Goal: Navigation & Orientation: Find specific page/section

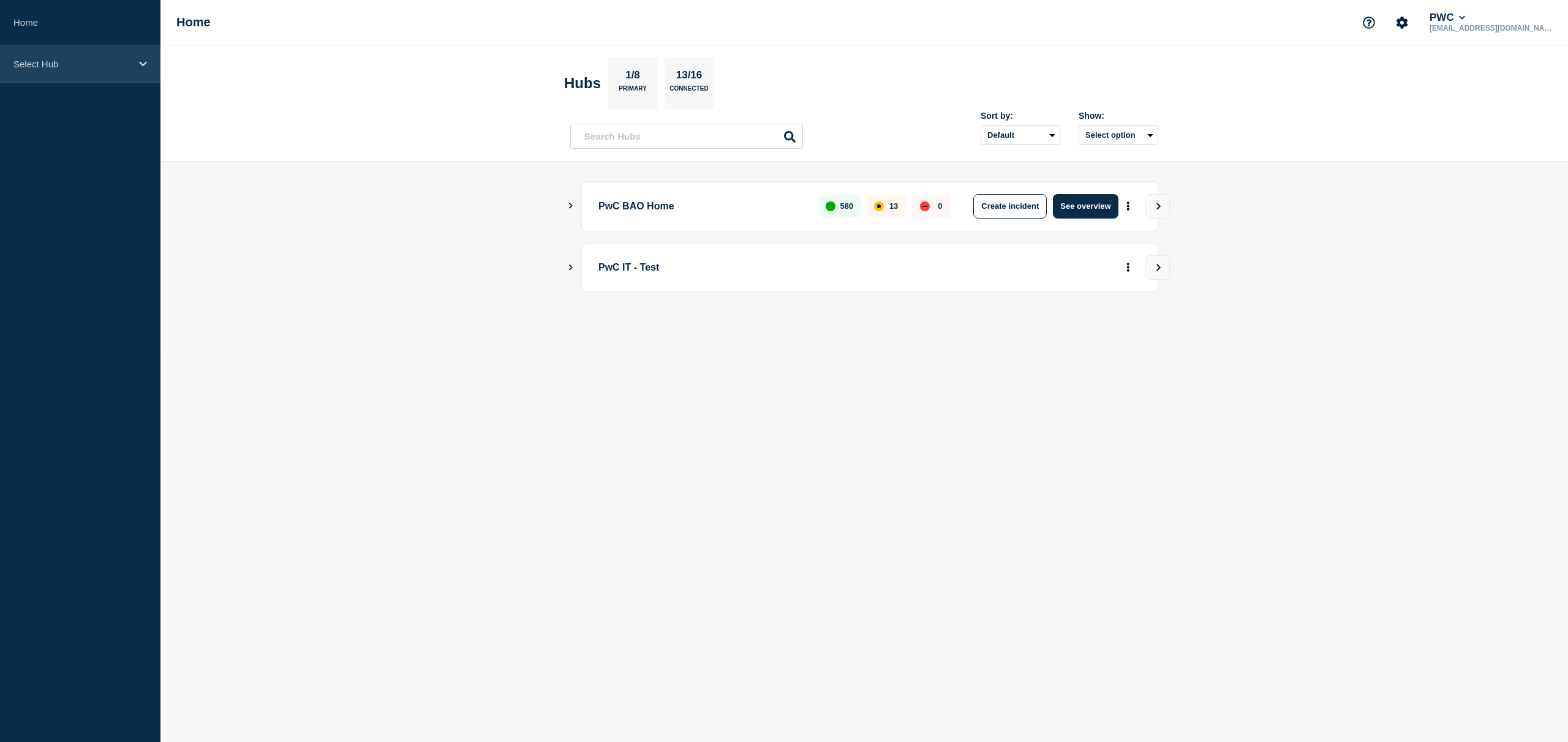
click at [144, 63] on icon at bounding box center [143, 64] width 8 height 5
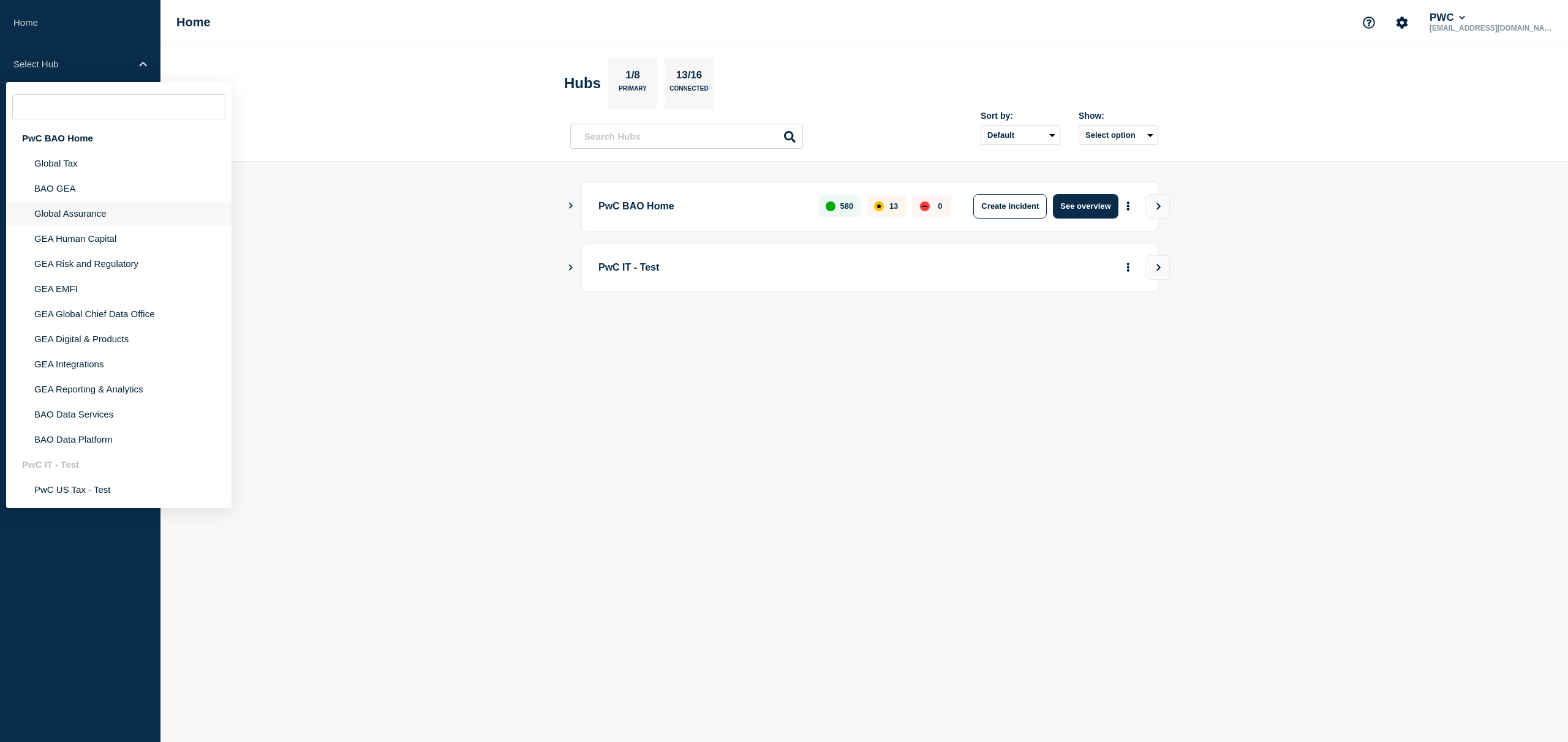
click at [98, 220] on li "Global Assurance" at bounding box center [118, 213] width 225 height 25
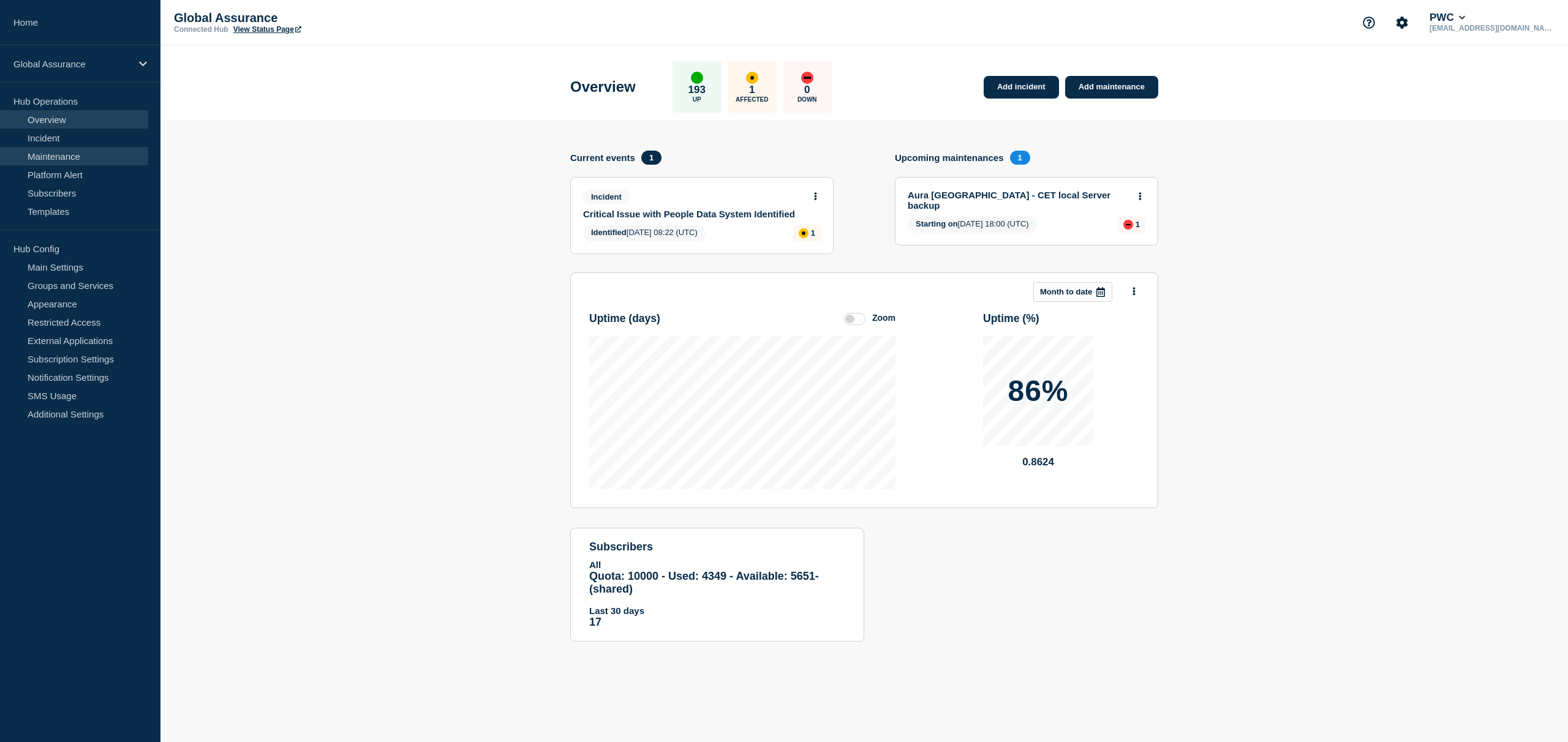
click at [77, 153] on link "Maintenance" at bounding box center [74, 156] width 148 height 18
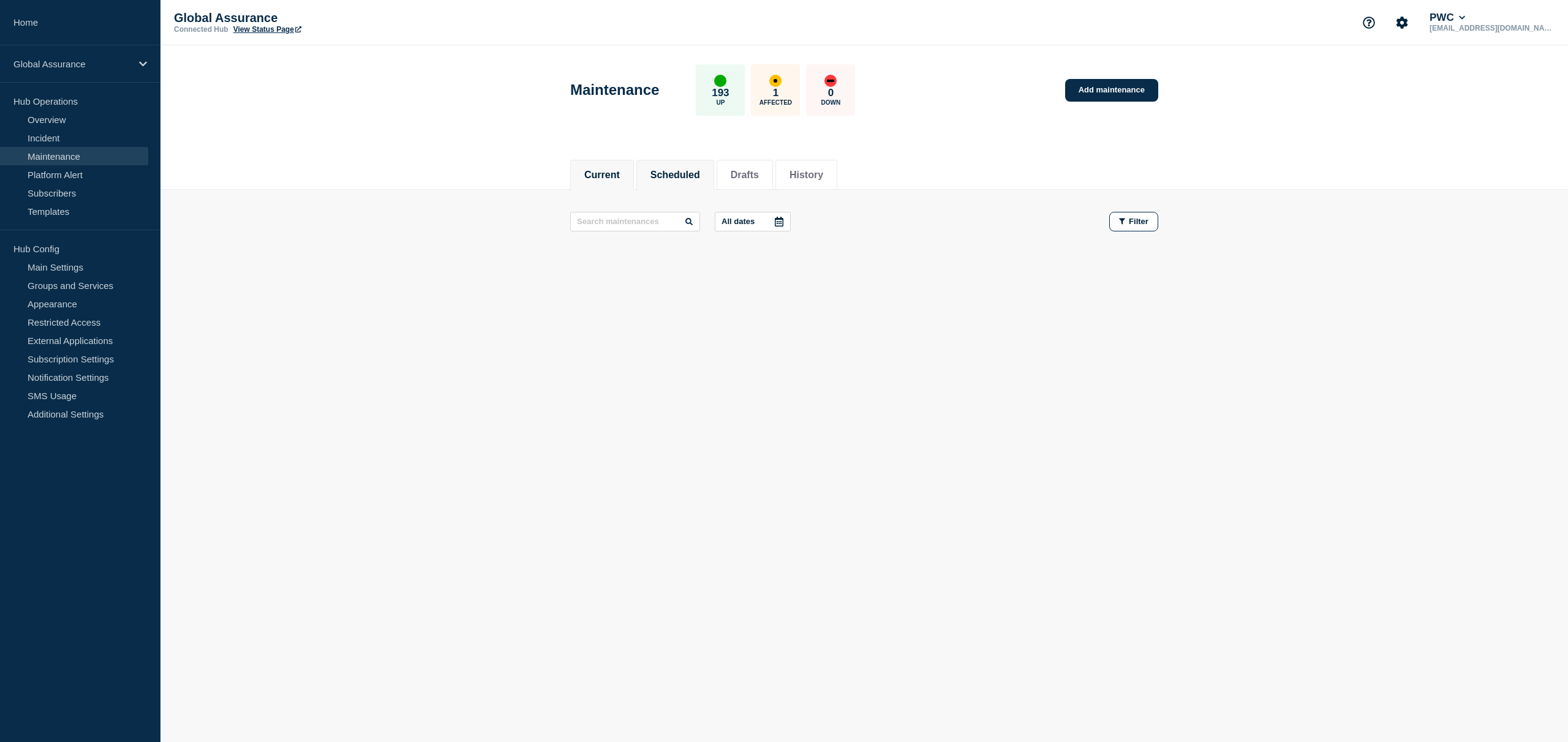
click at [683, 178] on button "Scheduled" at bounding box center [675, 175] width 49 height 11
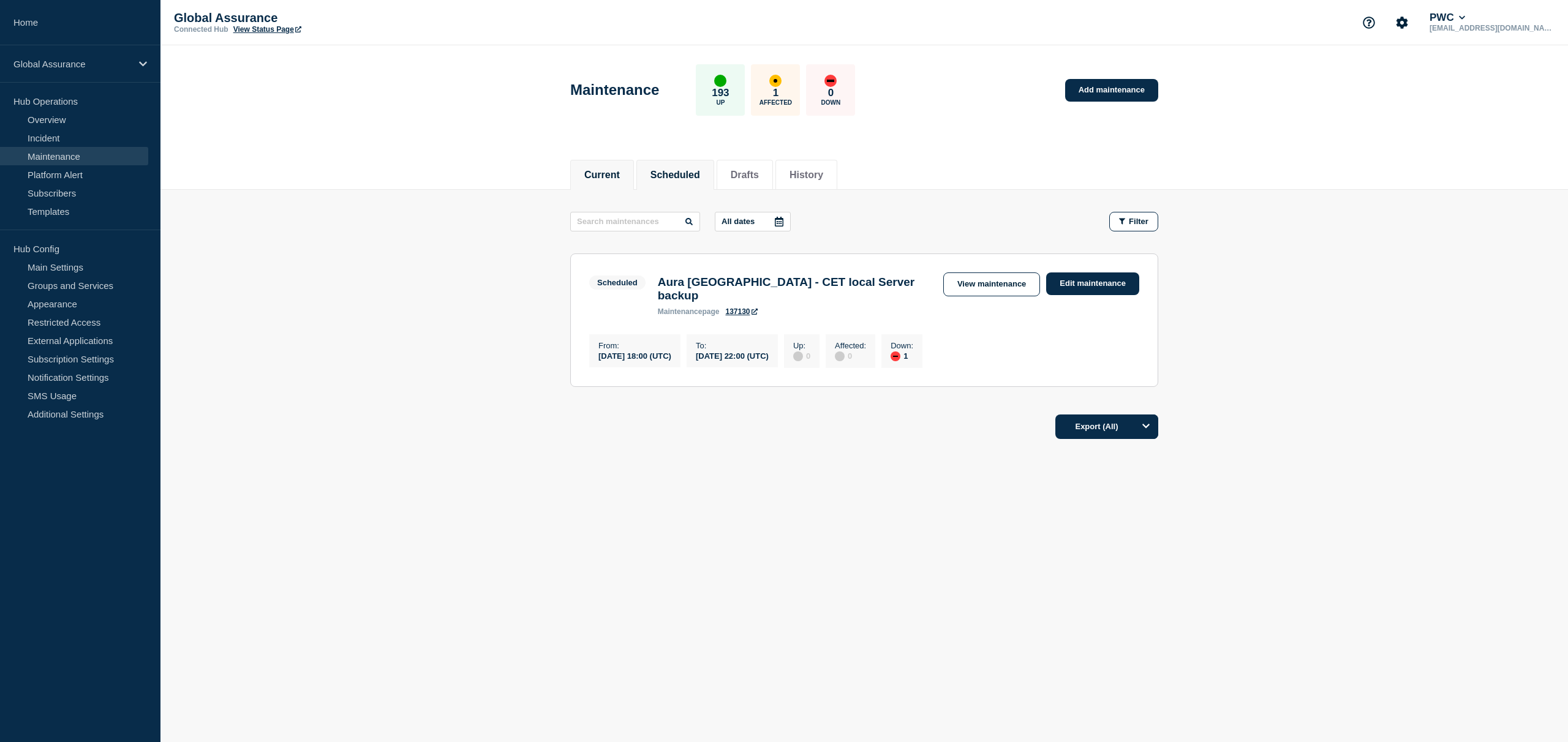
click at [626, 170] on li "Current" at bounding box center [602, 175] width 64 height 30
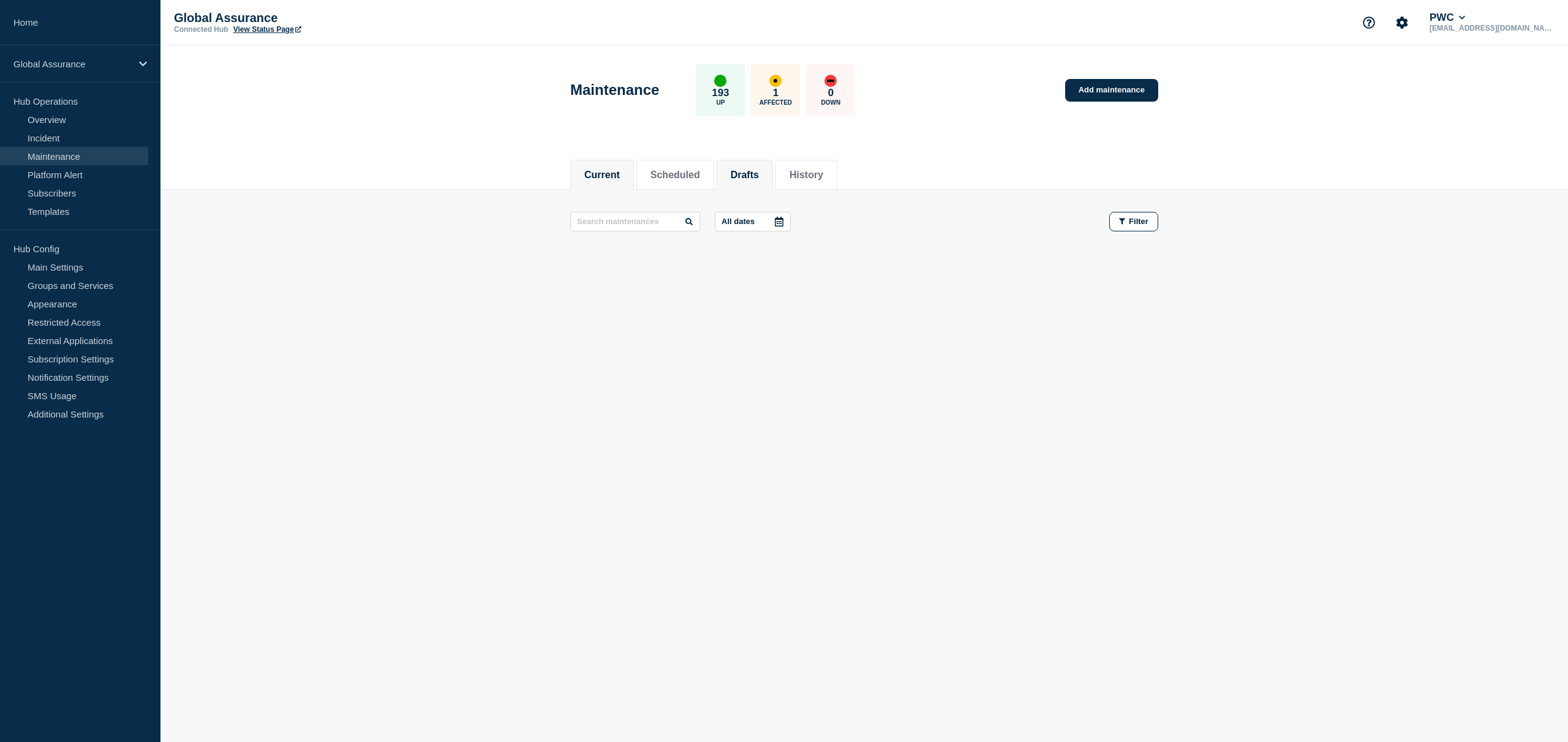
click at [753, 180] on li "Drafts" at bounding box center [744, 175] width 57 height 30
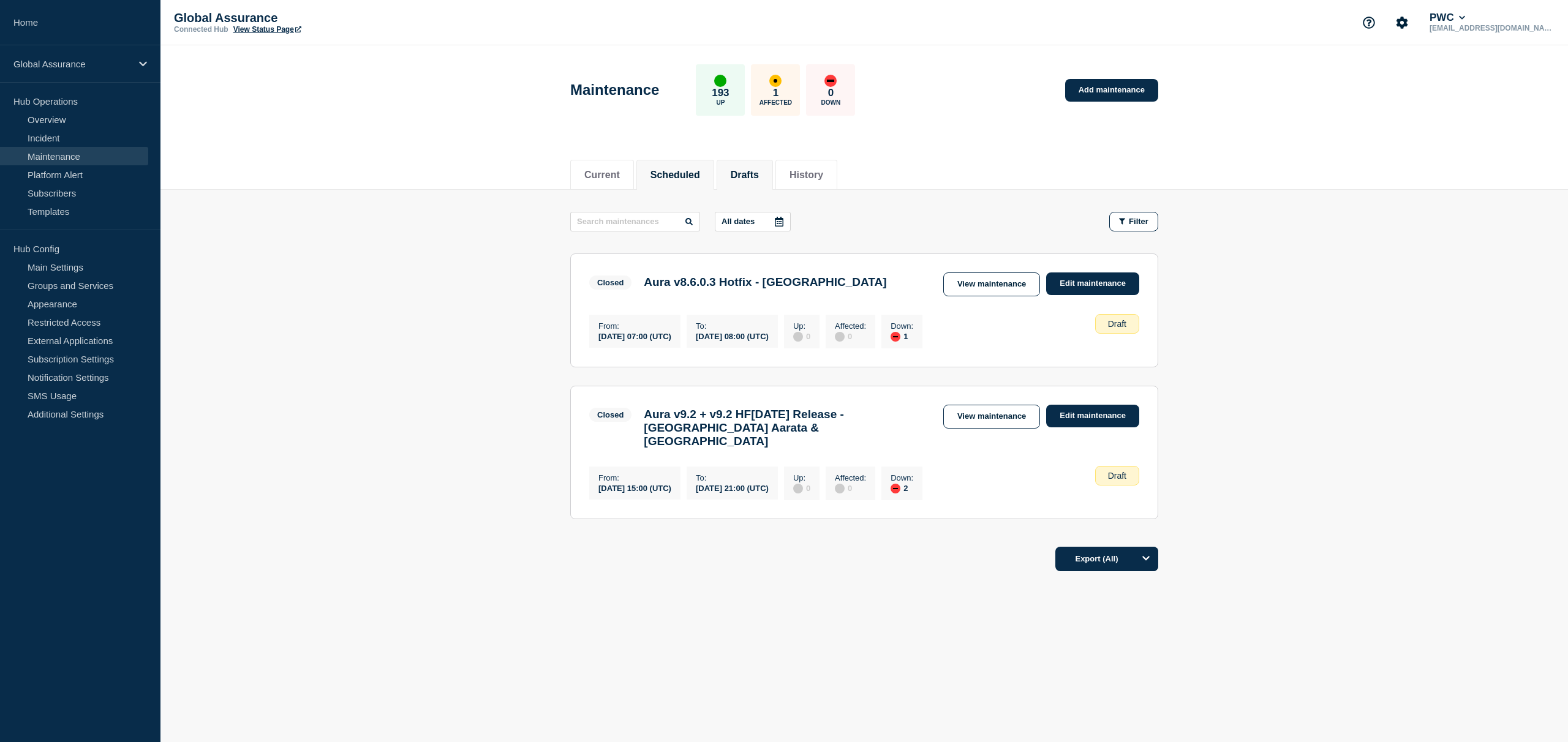
click at [694, 175] on button "Scheduled" at bounding box center [675, 175] width 49 height 11
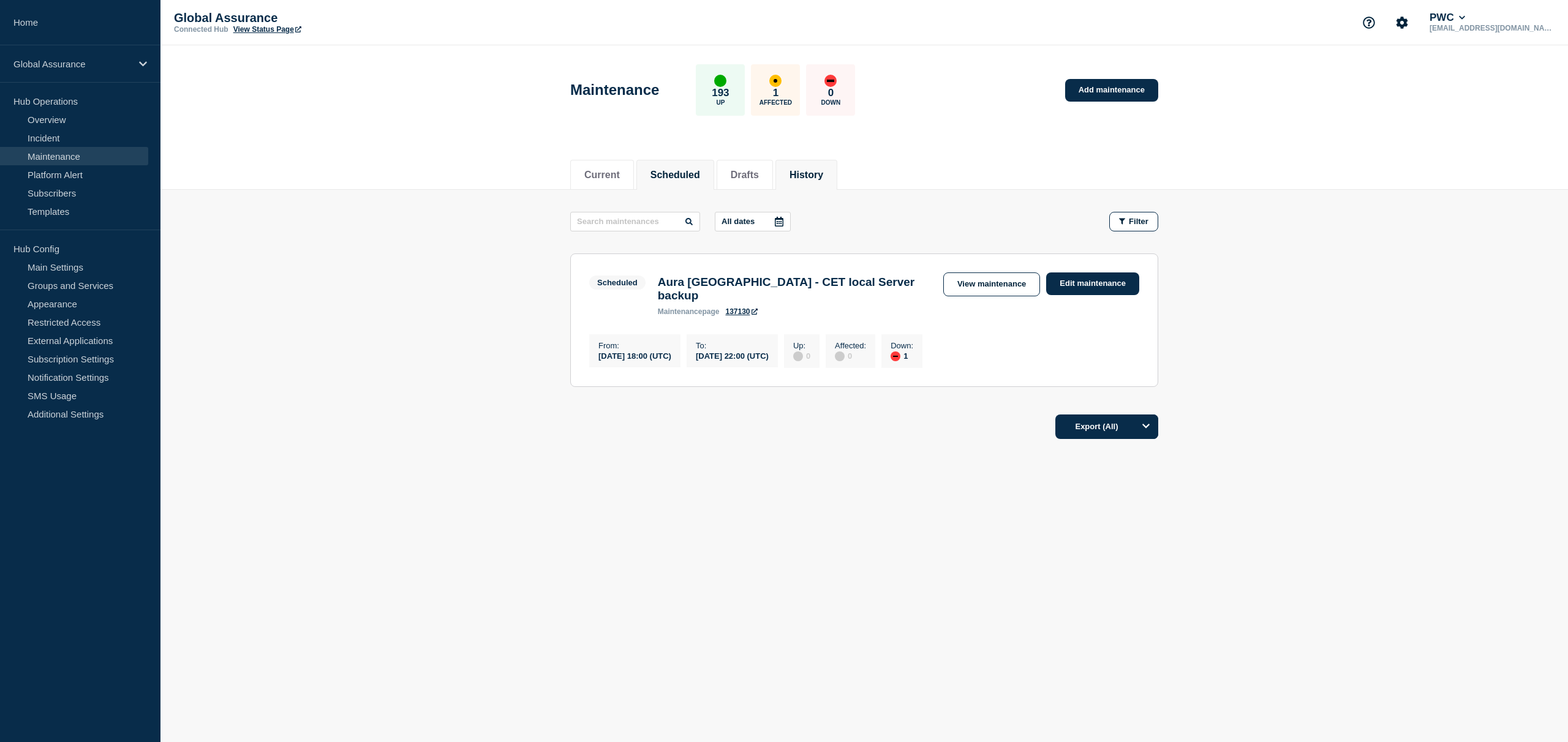
click at [807, 170] on button "History" at bounding box center [806, 175] width 34 height 11
click at [683, 170] on button "Scheduled" at bounding box center [675, 175] width 49 height 11
click at [796, 171] on button "History" at bounding box center [806, 175] width 34 height 11
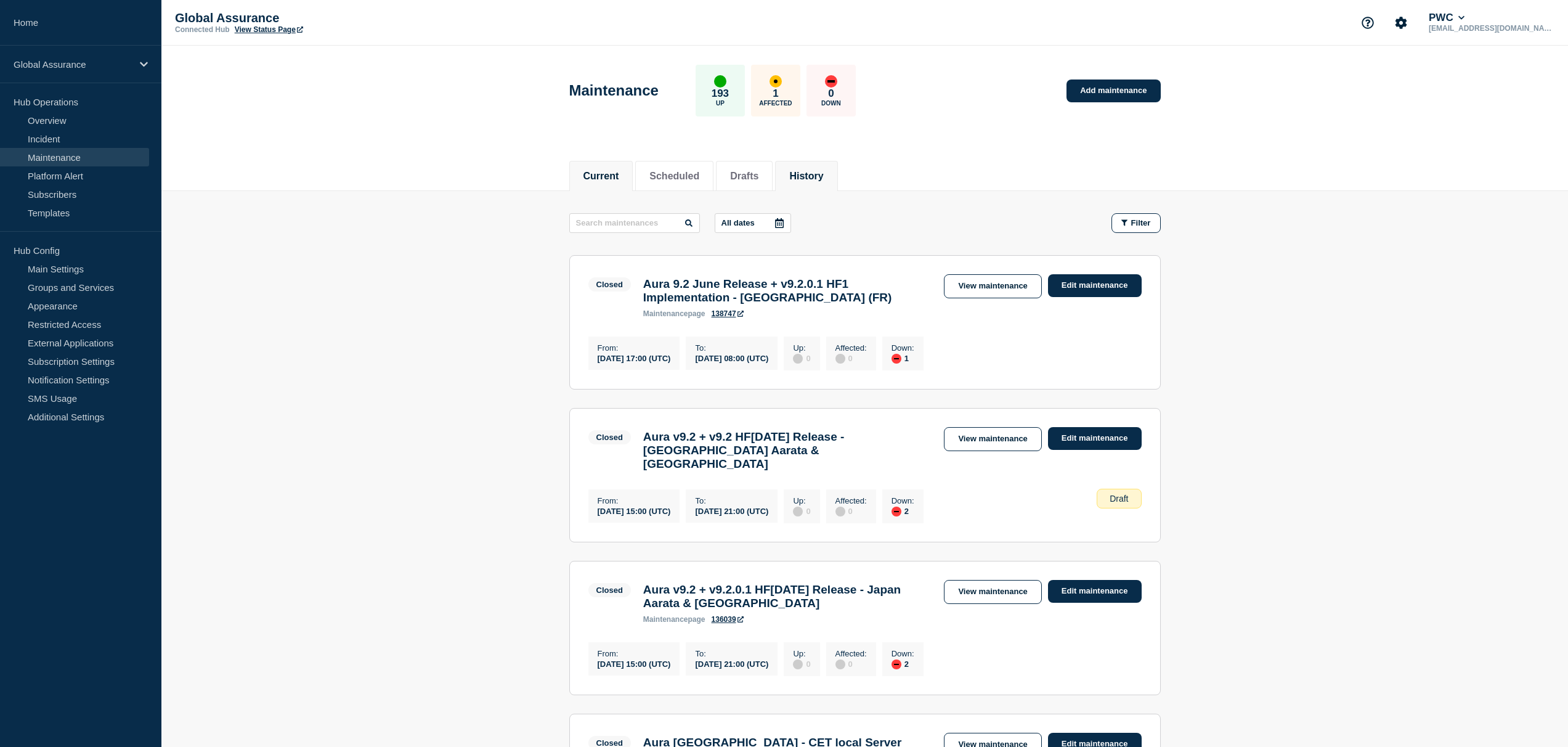
click at [588, 171] on button "Current" at bounding box center [601, 176] width 36 height 11
